Goal: Transaction & Acquisition: Purchase product/service

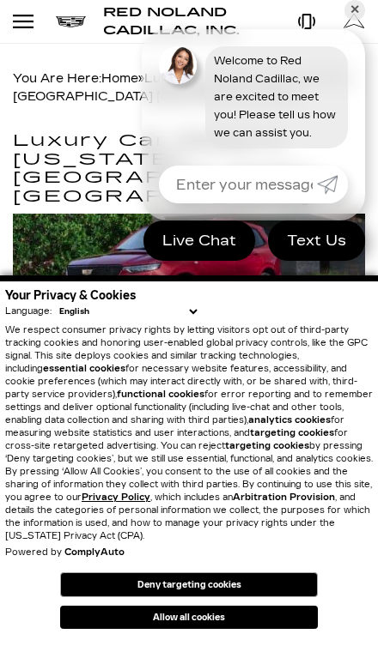
click at [234, 626] on button "Allow all cookies" at bounding box center [188, 617] width 257 height 23
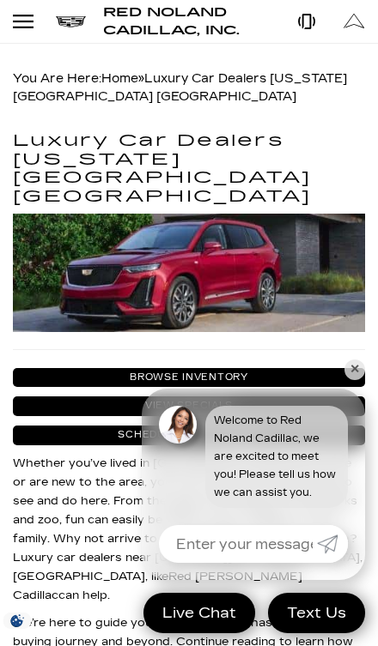
click at [32, 17] on div "Open Menu Modal" at bounding box center [23, 21] width 29 height 21
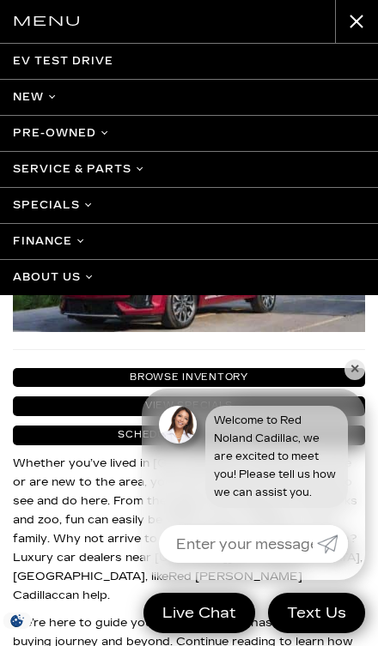
click at [96, 140] on link "Pre-Owned" at bounding box center [189, 133] width 378 height 36
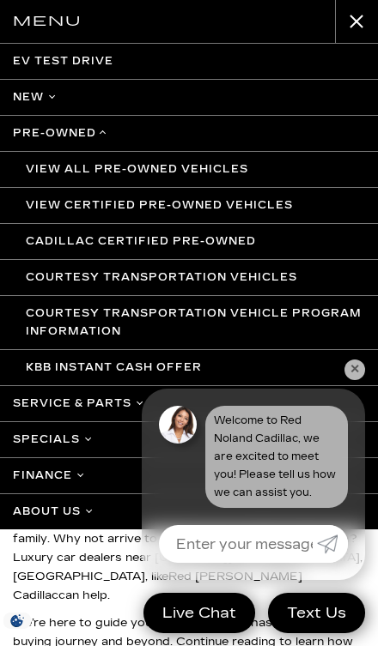
click at [208, 177] on link "View All Pre-Owned Vehicles" at bounding box center [189, 169] width 378 height 36
click at [199, 179] on link "View All Pre-Owned Vehicles" at bounding box center [189, 169] width 378 height 36
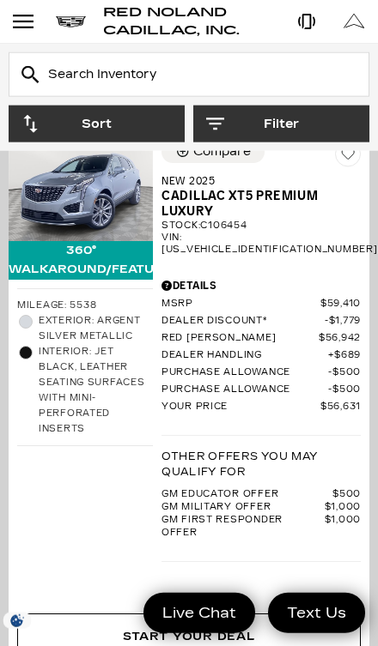
scroll to position [5739, 0]
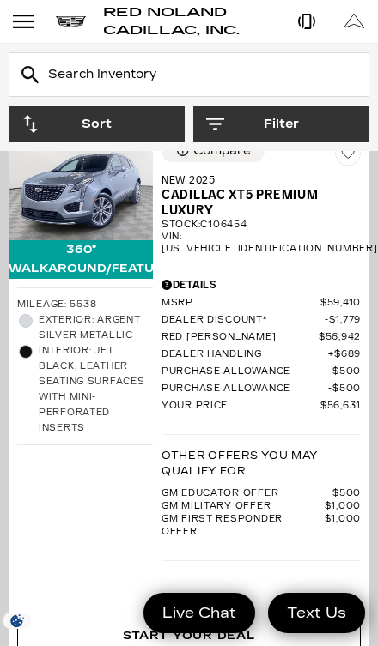
click at [23, 24] on div "Open Menu Modal" at bounding box center [23, 21] width 29 height 21
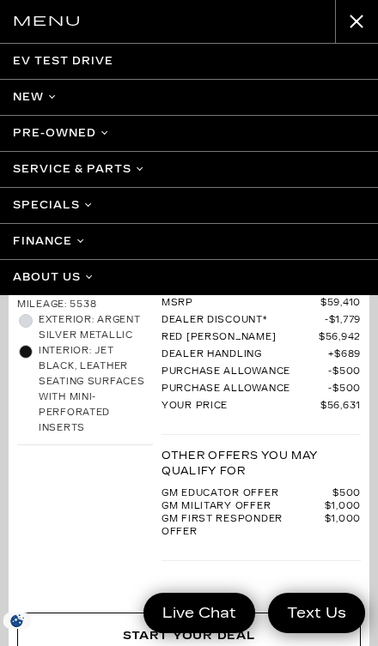
click at [89, 131] on link "Pre-Owned" at bounding box center [189, 133] width 378 height 36
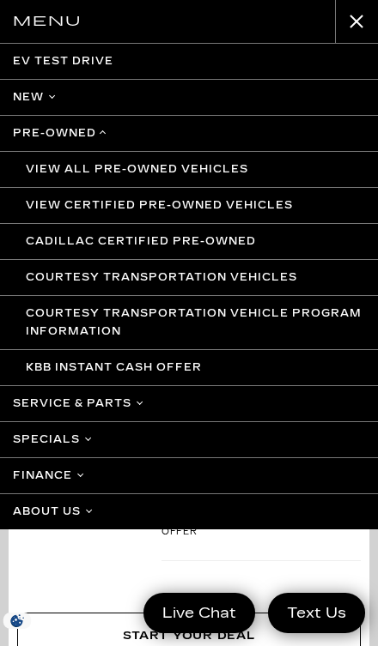
click at [175, 284] on link "Courtesy Transportation Vehicles" at bounding box center [189, 277] width 378 height 36
click at [179, 274] on link "Courtesy Transportation Vehicles" at bounding box center [189, 277] width 378 height 36
click at [167, 278] on link "Courtesy Transportation Vehicles" at bounding box center [189, 277] width 378 height 36
click at [176, 282] on link "Courtesy Transportation Vehicles" at bounding box center [189, 277] width 378 height 36
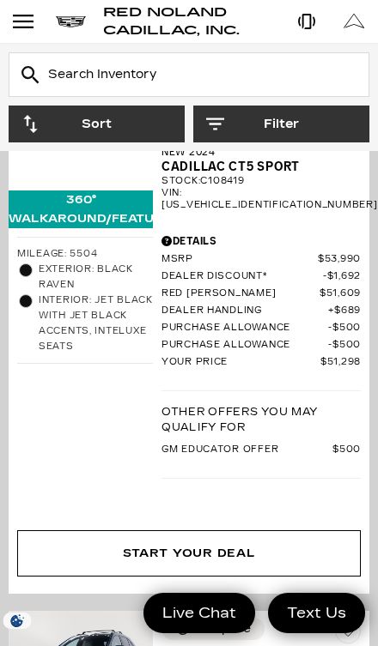
scroll to position [882, 0]
